Goal: Navigation & Orientation: Find specific page/section

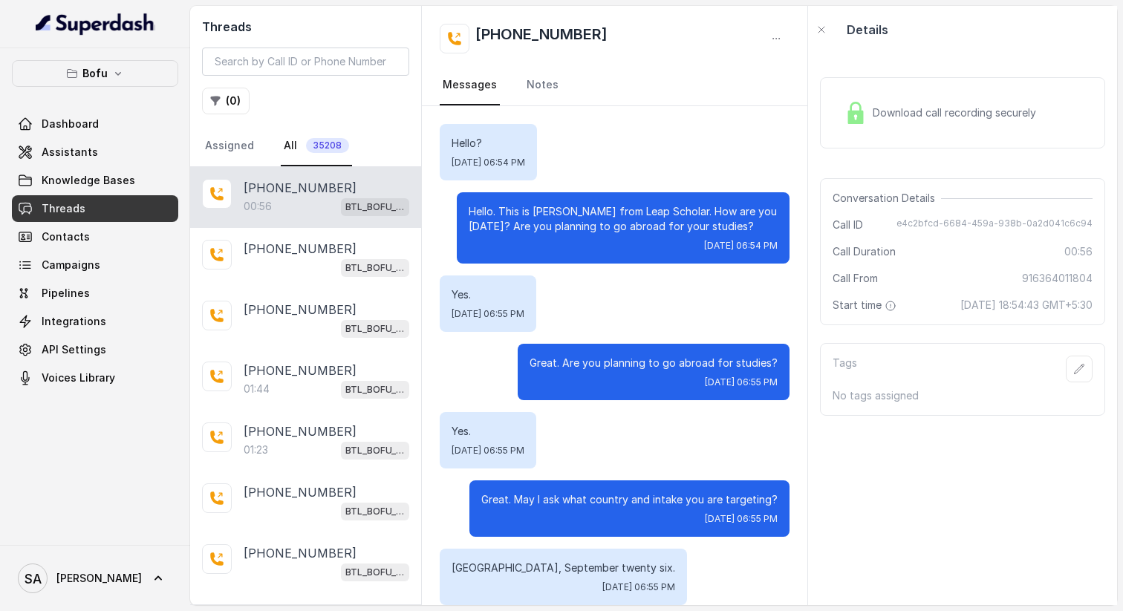
scroll to position [182, 0]
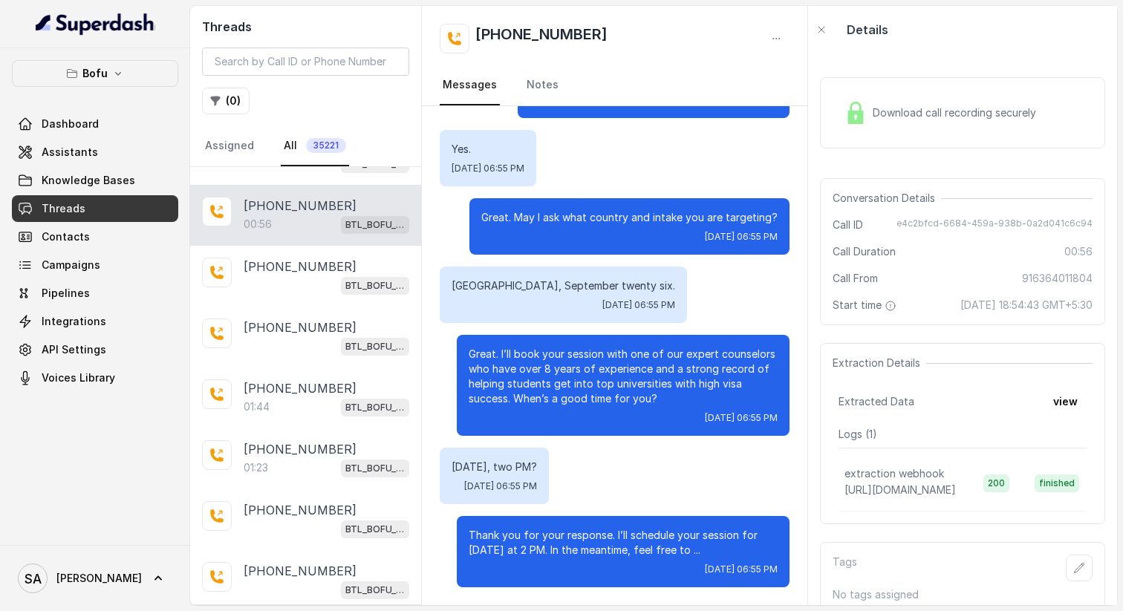
scroll to position [786, 0]
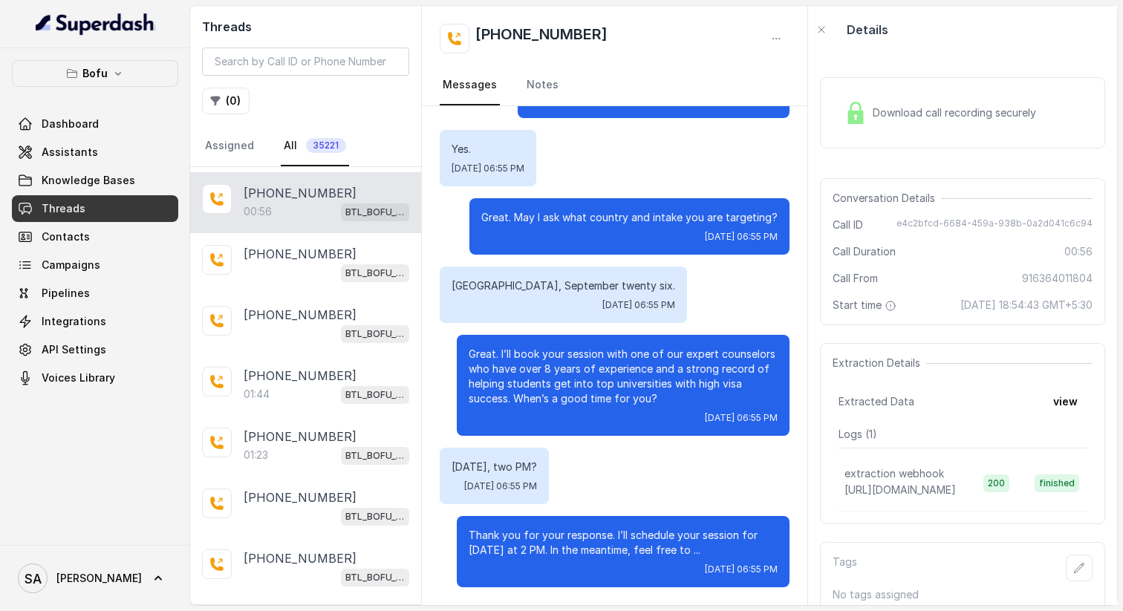
click at [84, 201] on link "Threads" at bounding box center [95, 208] width 166 height 27
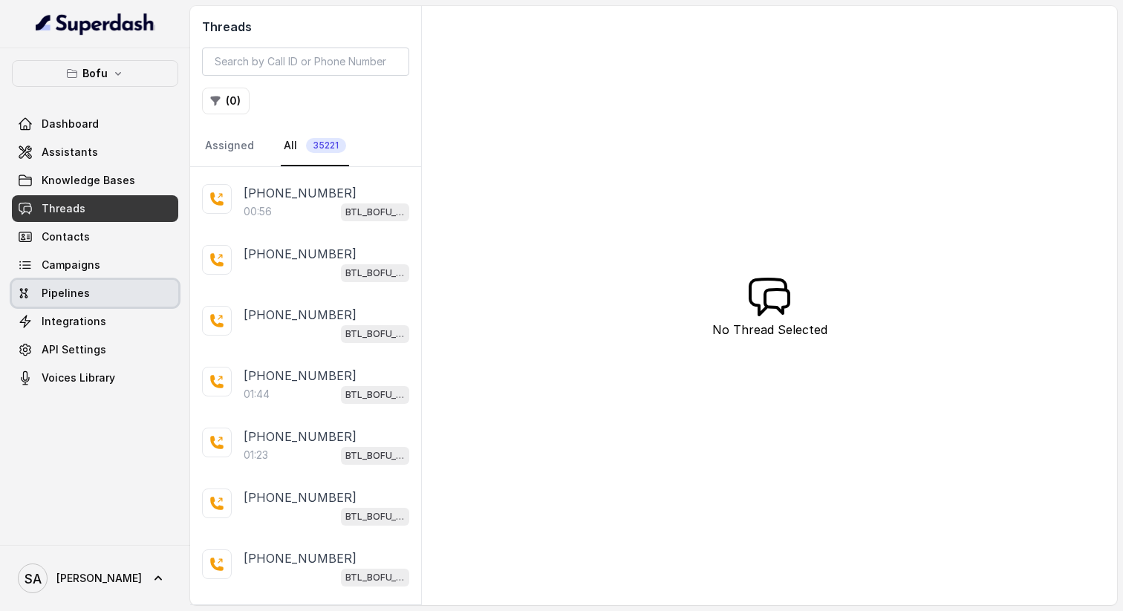
click at [74, 297] on span "Pipelines" at bounding box center [66, 293] width 48 height 15
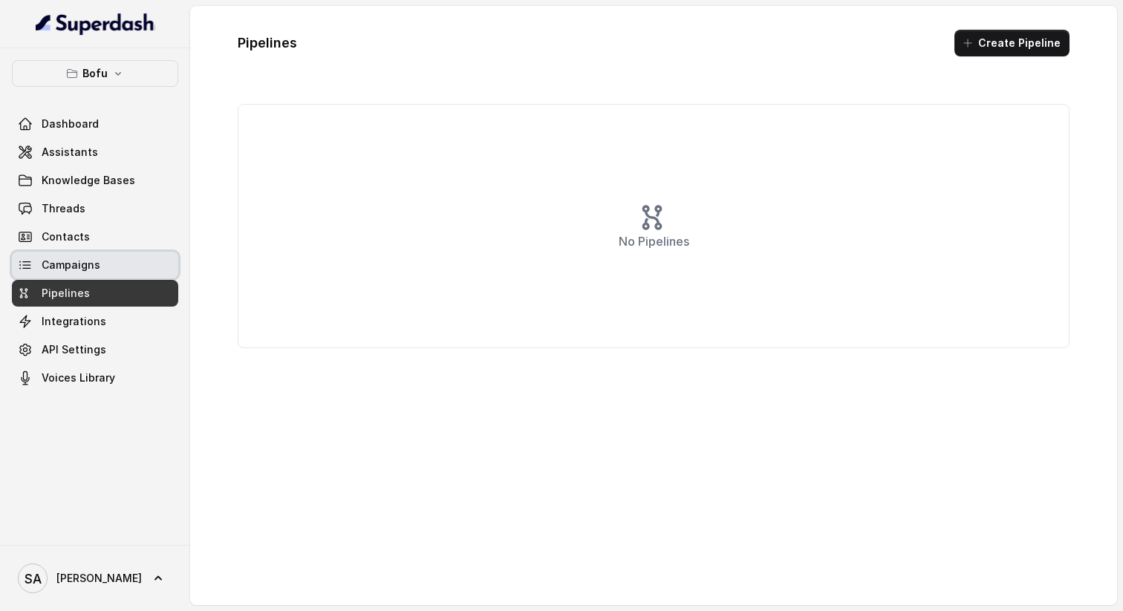
click at [69, 264] on span "Campaigns" at bounding box center [71, 265] width 59 height 15
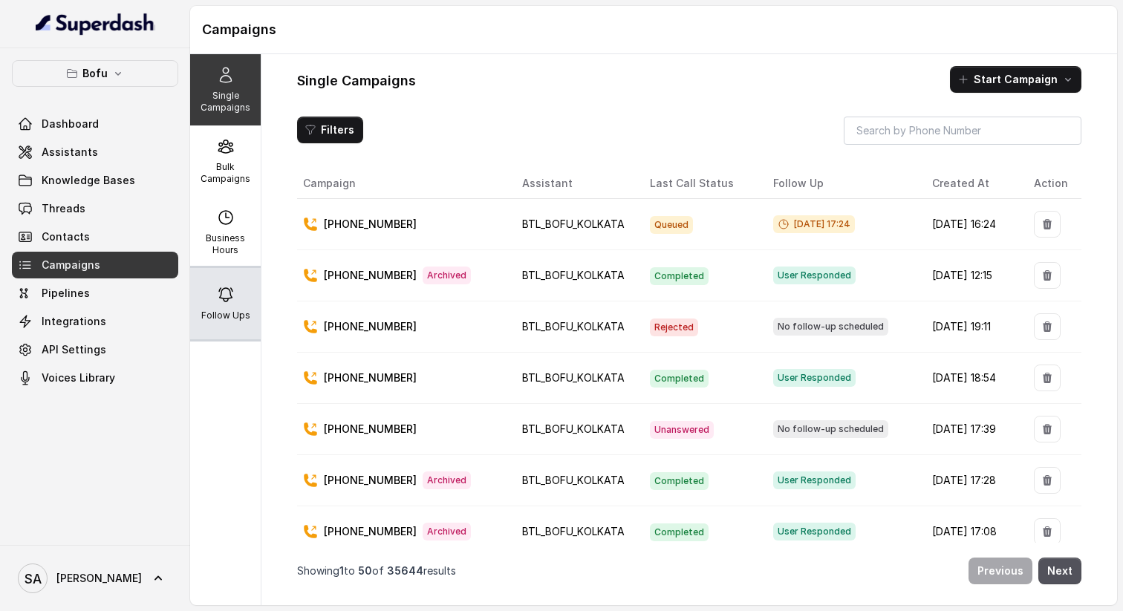
click at [228, 310] on p "Follow Ups" at bounding box center [225, 316] width 49 height 12
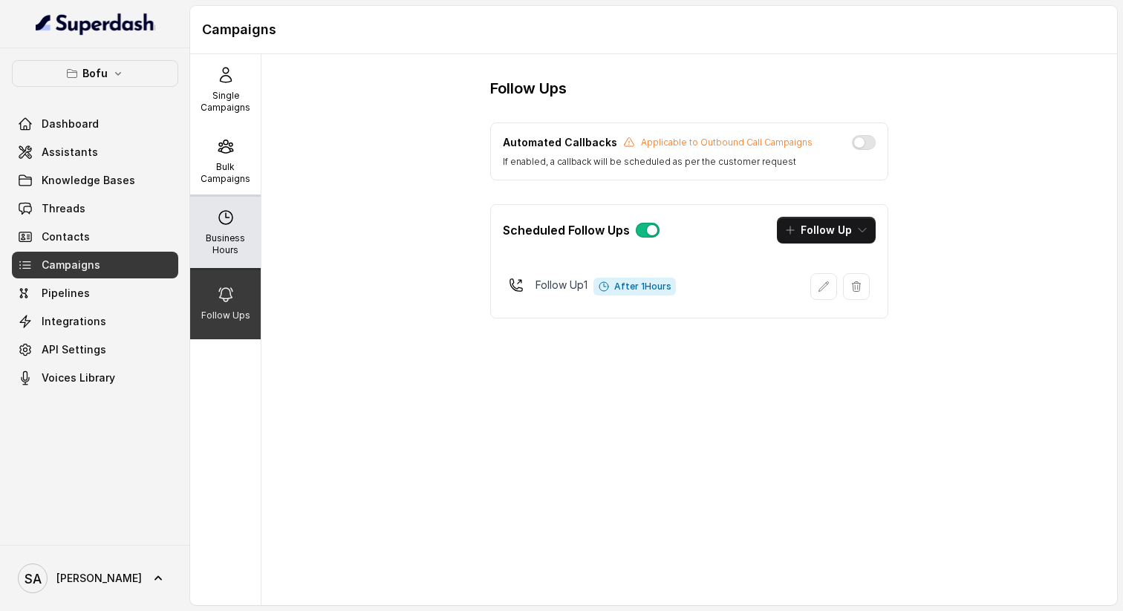
click at [227, 229] on div "Business Hours" at bounding box center [225, 232] width 71 height 71
select select "UTC"
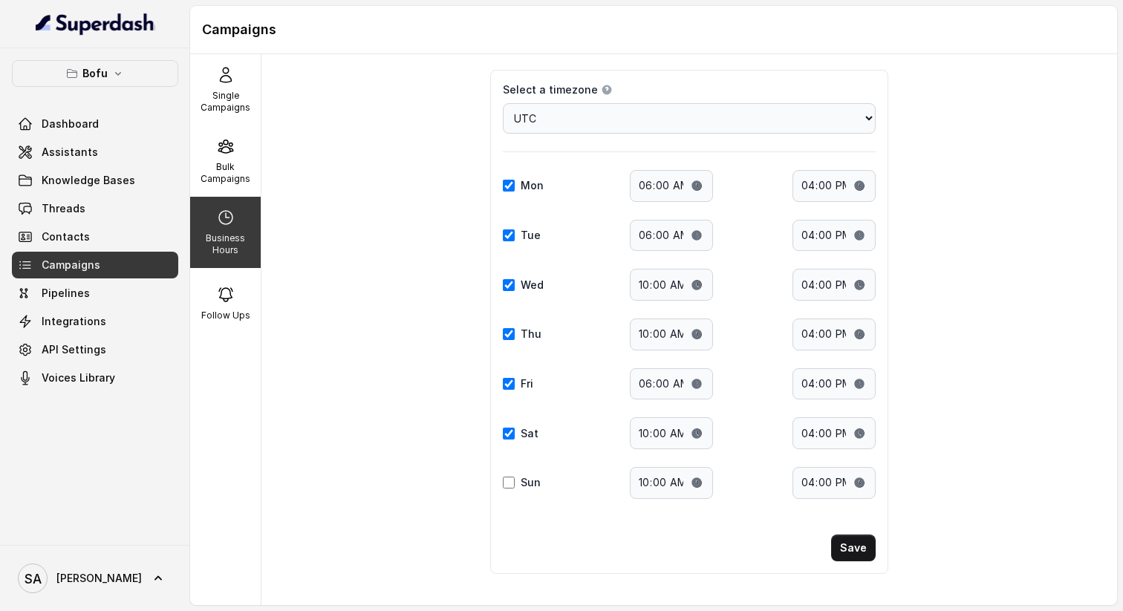
scroll to position [45, 0]
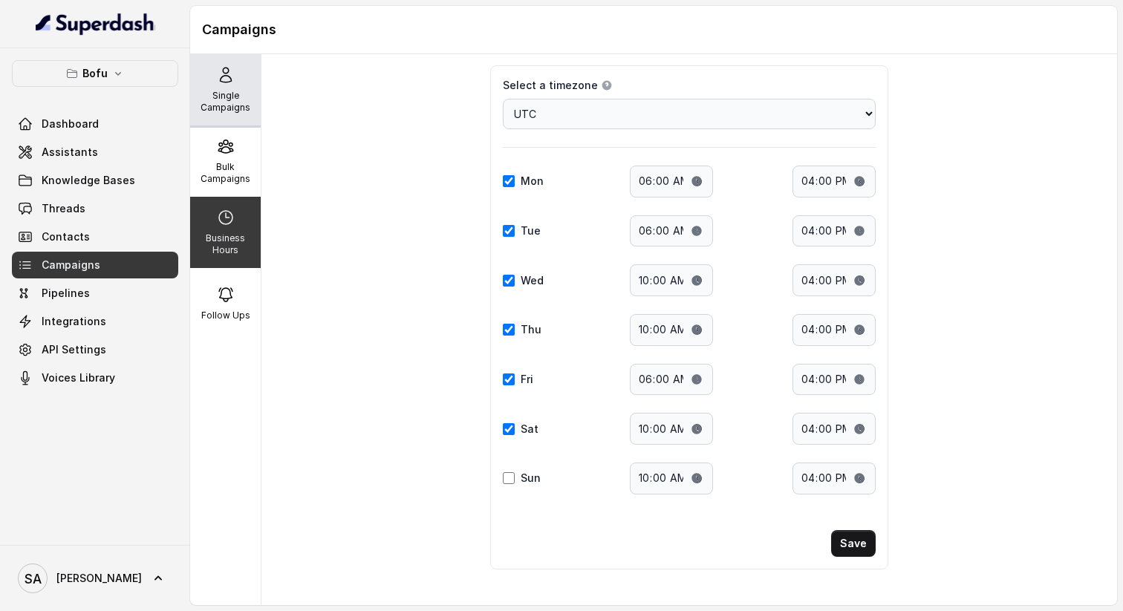
click at [227, 103] on p "Single Campaigns" at bounding box center [225, 102] width 59 height 24
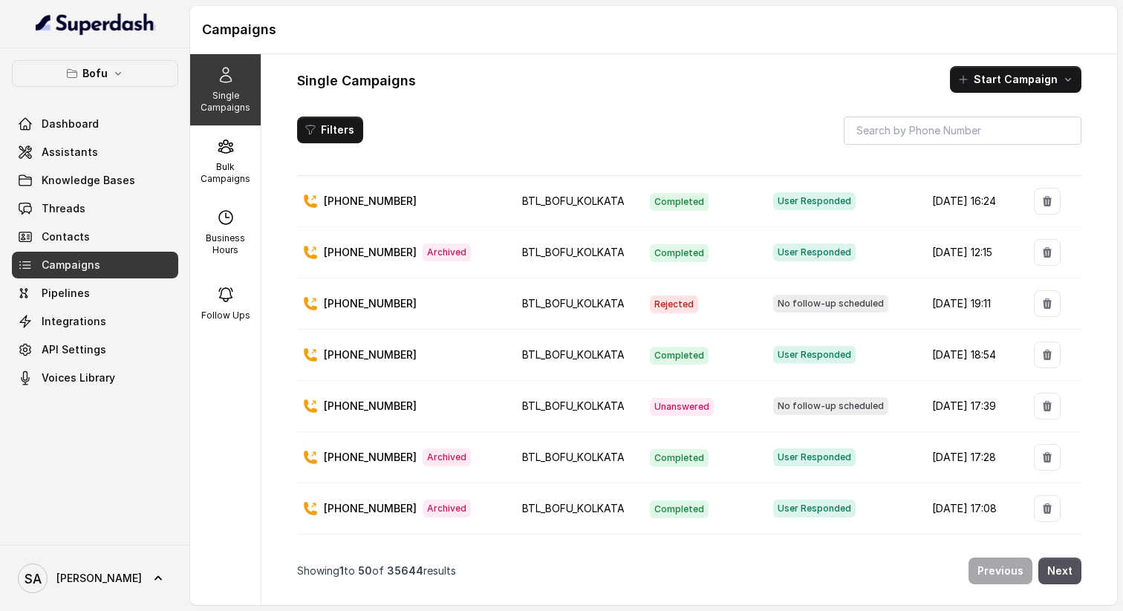
scroll to position [0, 0]
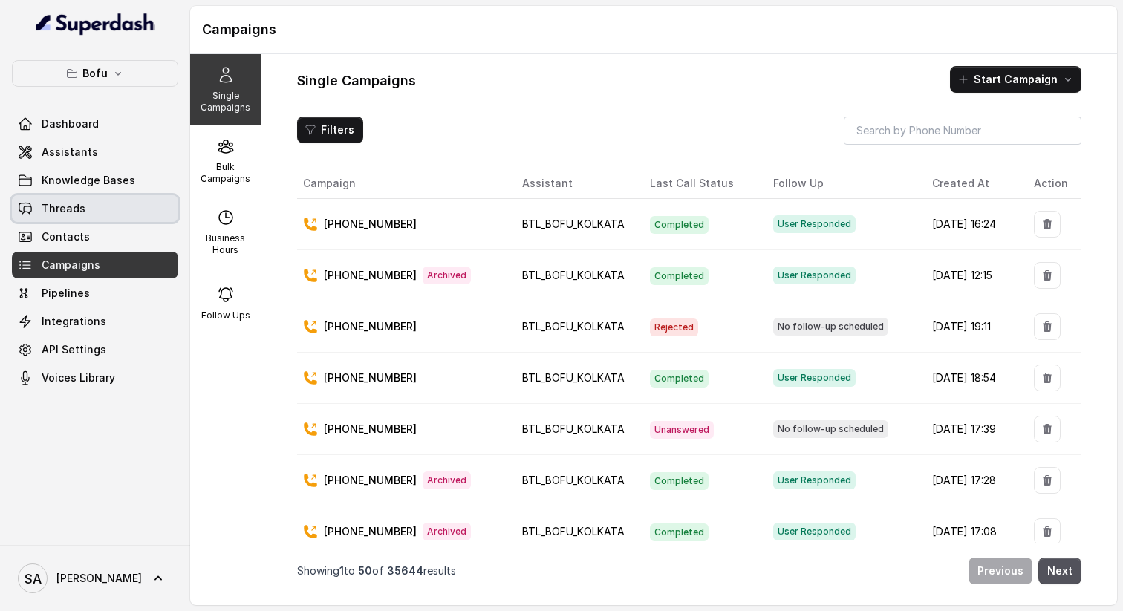
click at [60, 211] on span "Threads" at bounding box center [64, 208] width 44 height 15
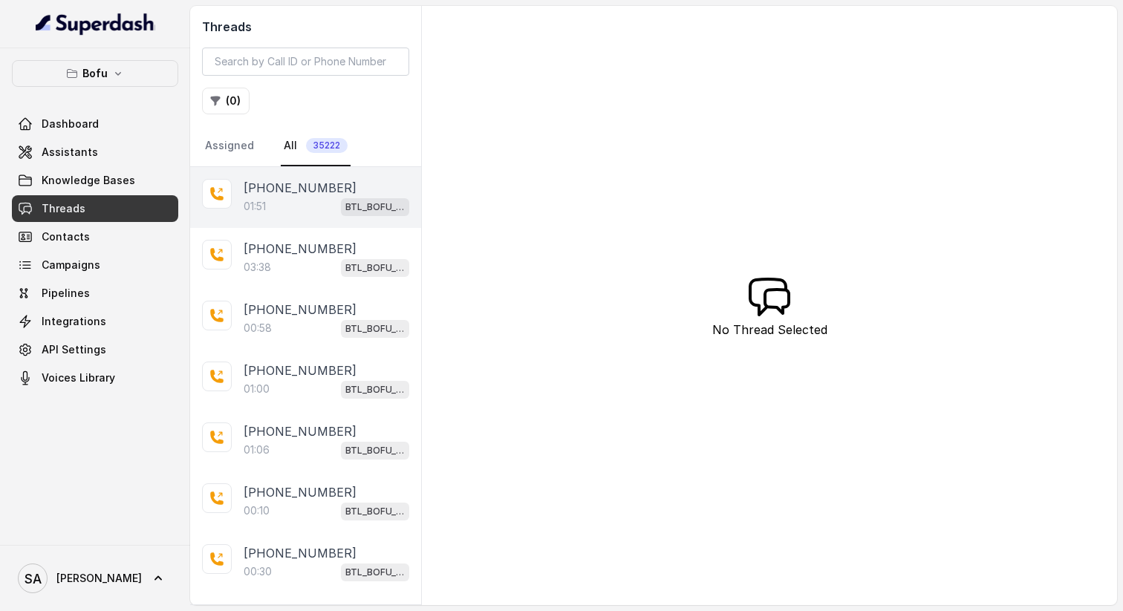
click at [302, 191] on p "[PHONE_NUMBER]" at bounding box center [300, 188] width 113 height 18
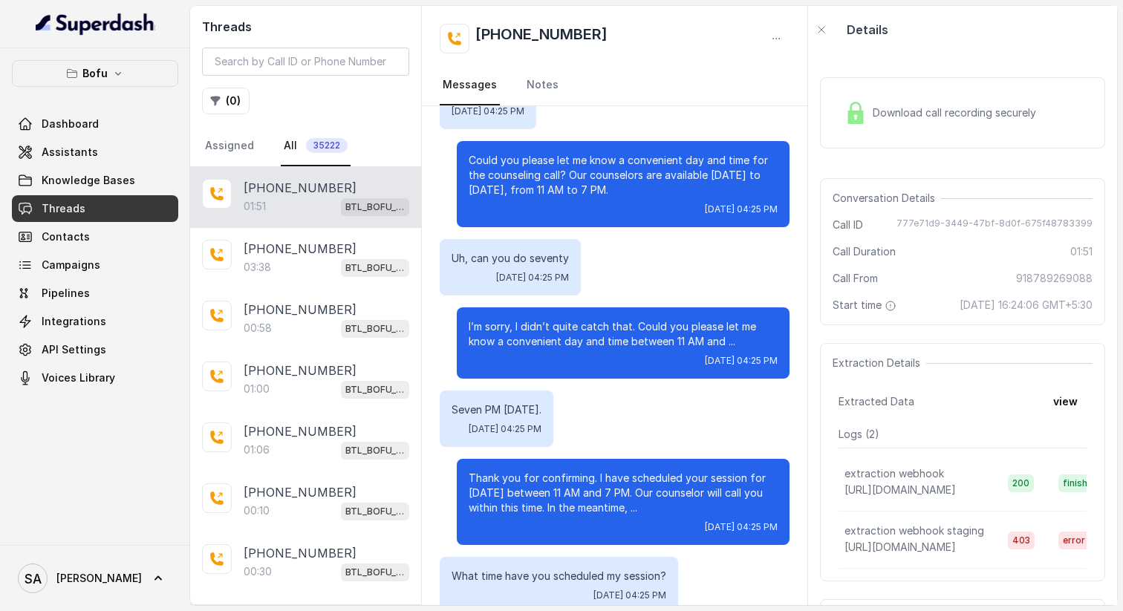
scroll to position [775, 0]
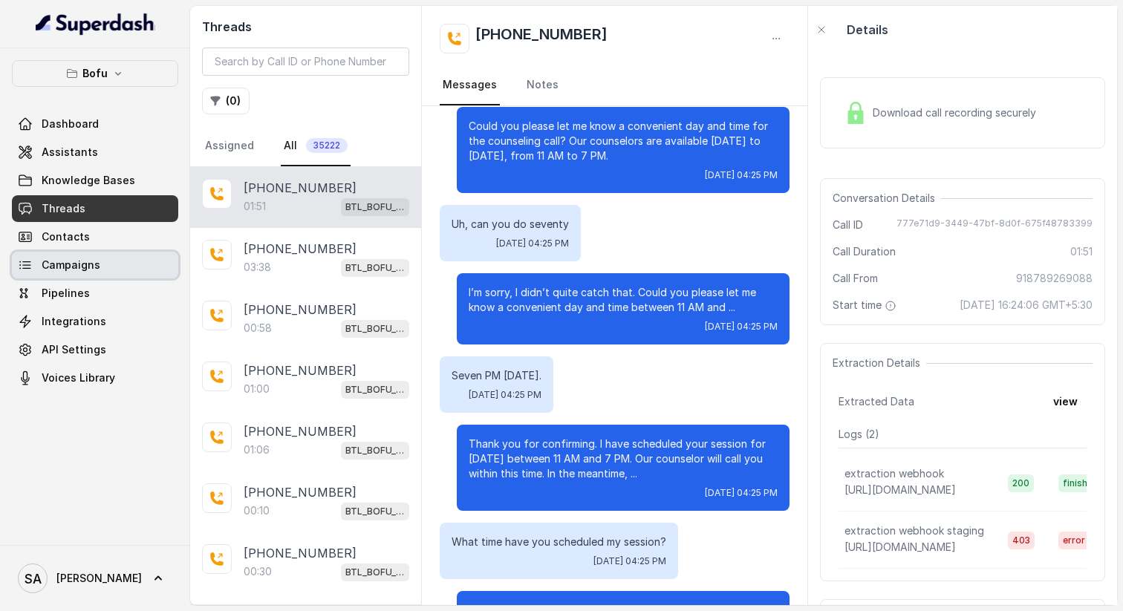
click at [61, 267] on span "Campaigns" at bounding box center [71, 265] width 59 height 15
